Goal: Information Seeking & Learning: Learn about a topic

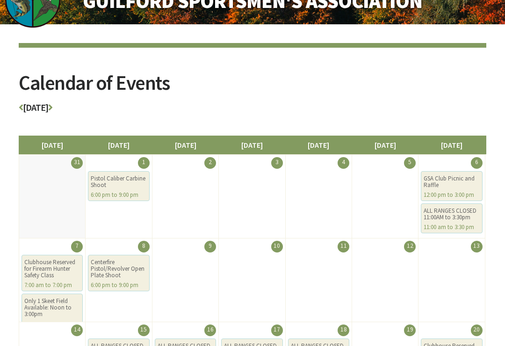
scroll to position [38, 0]
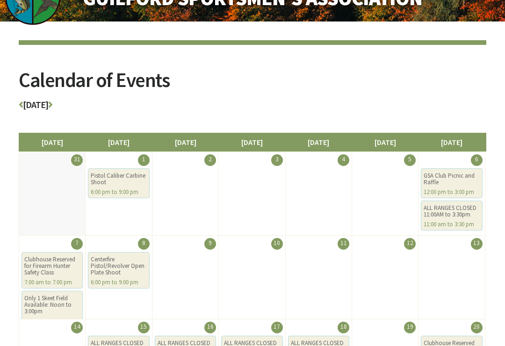
click at [52, 103] on icon at bounding box center [50, 104] width 4 height 9
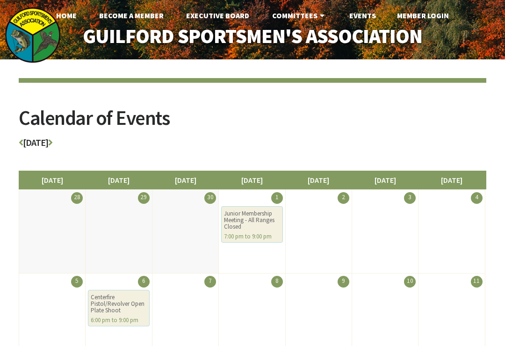
click at [28, 139] on h3 "October 2025" at bounding box center [252, 145] width 467 height 14
click at [30, 145] on h3 "October 2025" at bounding box center [252, 145] width 467 height 14
click at [23, 138] on h3 "October 2025" at bounding box center [252, 145] width 467 height 14
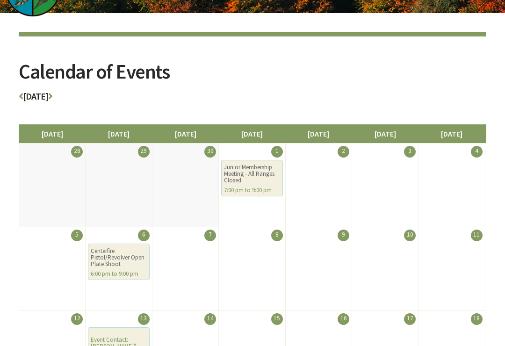
scroll to position [46, 0]
click at [14, 96] on div "Calendar of Events October 2025 Sunday Monday Tuesday Wednesday Thursday Friday…" at bounding box center [252, 293] width 505 height 561
click at [30, 98] on h3 "October 2025" at bounding box center [252, 99] width 467 height 14
click at [54, 99] on h3 "October 2025" at bounding box center [252, 99] width 467 height 14
click at [52, 93] on icon at bounding box center [50, 96] width 4 height 9
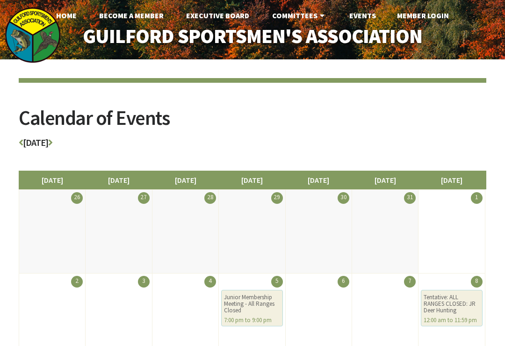
click at [57, 78] on article "Calendar of Events November 2025 Sunday Monday Tuesday Wednesday Thursday Frida…" at bounding box center [252, 140] width 467 height 124
click at [30, 142] on h3 "November 2025" at bounding box center [252, 145] width 467 height 14
click at [21, 139] on icon at bounding box center [21, 142] width 4 height 9
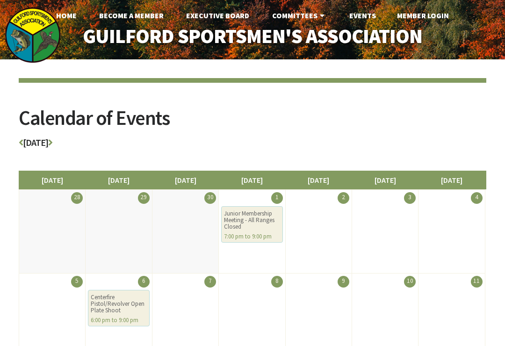
click at [24, 138] on h3 "October 2025" at bounding box center [252, 145] width 467 height 14
click at [22, 139] on icon at bounding box center [21, 142] width 4 height 9
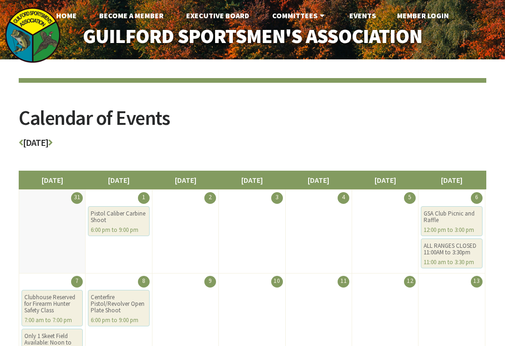
click at [52, 142] on icon at bounding box center [50, 142] width 4 height 9
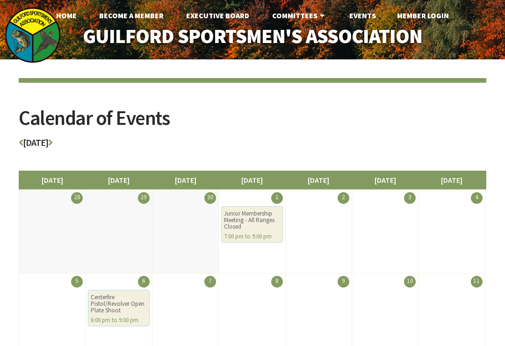
click at [21, 138] on icon at bounding box center [21, 142] width 4 height 9
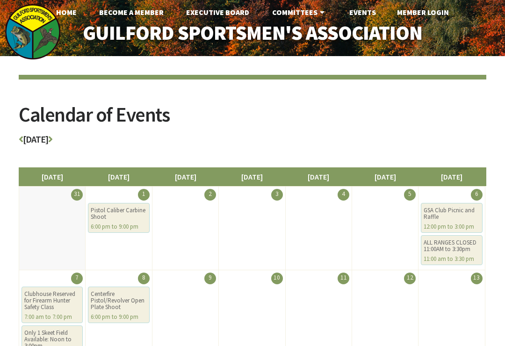
scroll to position [4, 0]
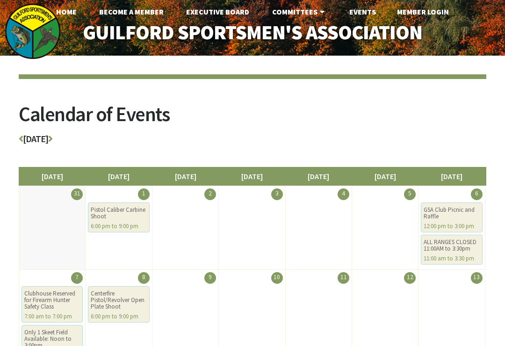
click at [95, 132] on h2 "Calendar of Events" at bounding box center [252, 119] width 467 height 30
click at [52, 137] on icon at bounding box center [50, 138] width 4 height 9
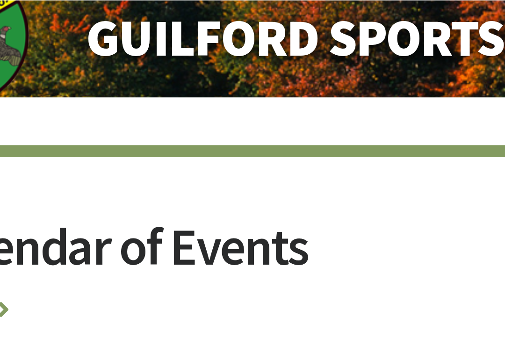
scroll to position [20, 0]
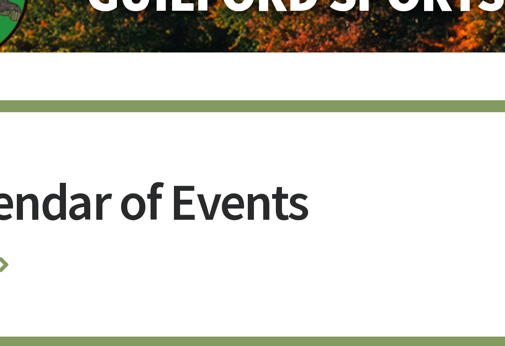
click at [48, 118] on icon at bounding box center [50, 122] width 4 height 9
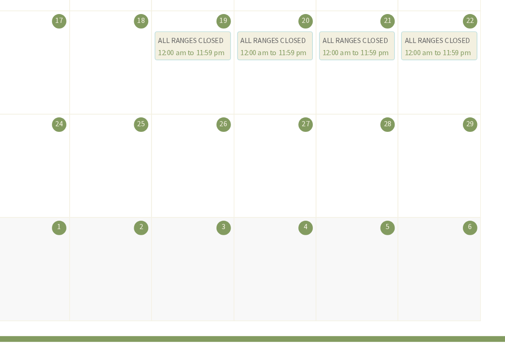
scroll to position [381, 0]
